Goal: Task Accomplishment & Management: Complete application form

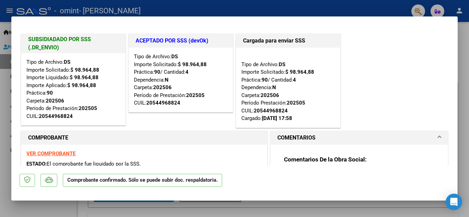
click at [462, 72] on div at bounding box center [234, 108] width 469 height 217
type input "$ 0,00"
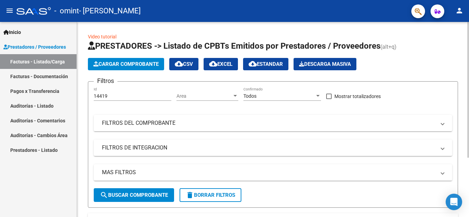
click at [109, 64] on span "Cargar Comprobante" at bounding box center [125, 64] width 65 height 6
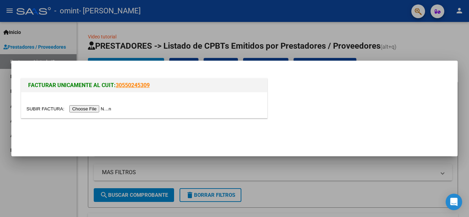
click at [99, 111] on input "file" at bounding box center [69, 108] width 87 height 7
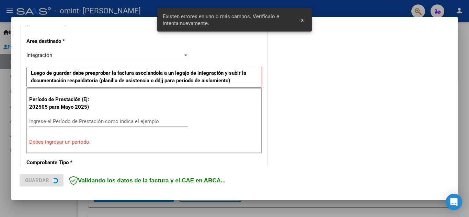
scroll to position [156, 0]
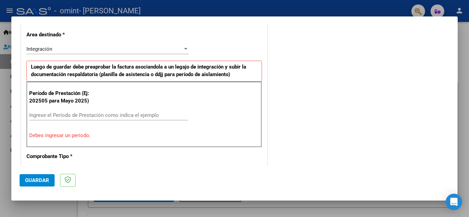
click at [183, 47] on div at bounding box center [186, 48] width 6 height 5
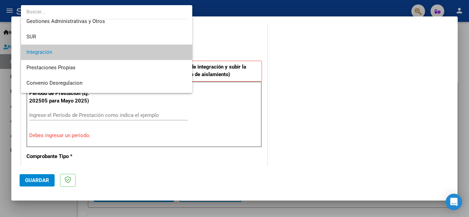
scroll to position [0, 0]
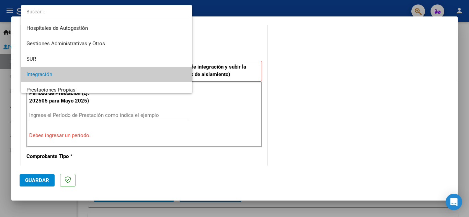
click at [292, 56] on div at bounding box center [234, 108] width 469 height 217
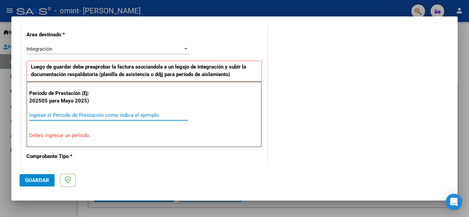
click at [128, 115] on input "Ingrese el Período de Prestación como indica el ejemplo" at bounding box center [108, 115] width 159 height 6
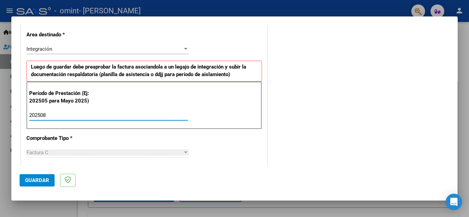
click at [128, 115] on input "202508" at bounding box center [108, 115] width 159 height 6
type input "202508"
click at [184, 153] on div at bounding box center [185, 153] width 3 height 2
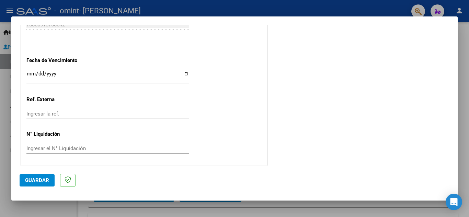
scroll to position [463, 0]
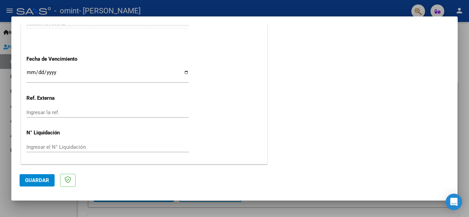
click at [186, 74] on input "Ingresar la fecha" at bounding box center [107, 75] width 162 height 11
type input "[DATE]"
click at [165, 113] on input "Ingresar la ref." at bounding box center [107, 113] width 162 height 6
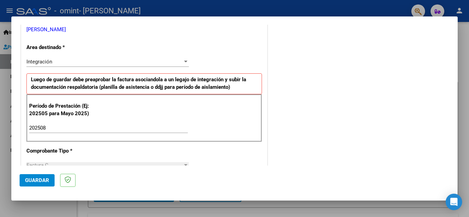
scroll to position [157, 0]
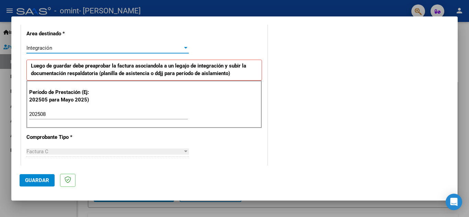
click at [184, 47] on div at bounding box center [185, 48] width 3 height 2
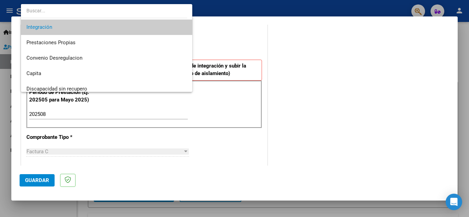
scroll to position [51, 0]
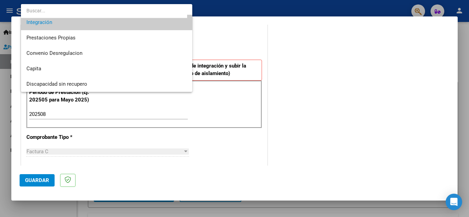
click at [309, 125] on div at bounding box center [234, 108] width 469 height 217
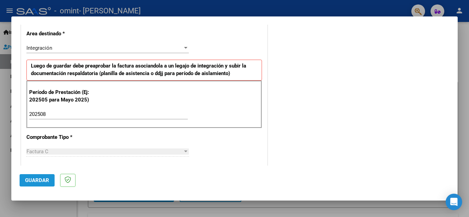
click at [44, 182] on span "Guardar" at bounding box center [37, 181] width 24 height 6
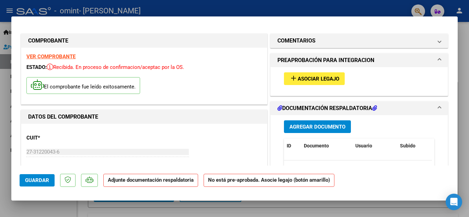
click at [319, 127] on span "Agregar Documento" at bounding box center [318, 127] width 56 height 6
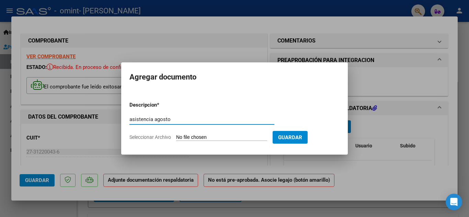
type input "asistencia agosto"
click at [216, 135] on input "Seleccionar Archivo" at bounding box center [221, 138] width 91 height 7
click at [184, 137] on input "Seleccionar Archivo" at bounding box center [221, 138] width 91 height 7
type input "C:\fakepath\asistencia [PERSON_NAME].pdf"
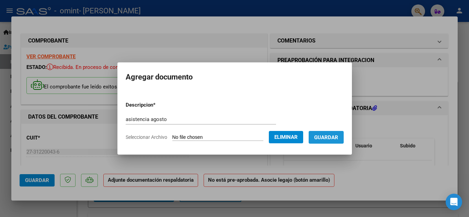
click at [333, 139] on span "Guardar" at bounding box center [326, 138] width 24 height 6
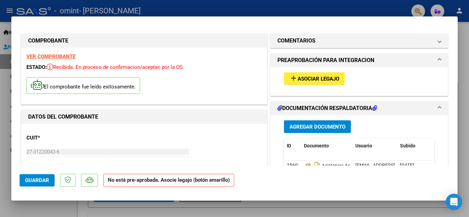
click at [36, 182] on span "Guardar" at bounding box center [37, 181] width 24 height 6
click at [75, 4] on div at bounding box center [234, 108] width 469 height 217
type input "$ 0,00"
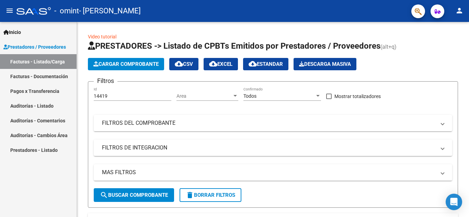
click at [59, 78] on link "Facturas - Documentación" at bounding box center [38, 76] width 77 height 15
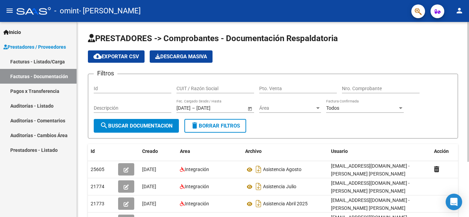
click at [467, 212] on div "PRESTADORES -> Comprobantes - Documentación Respaldatoria cloud_download Export…" at bounding box center [273, 155] width 392 height 267
